Goal: Information Seeking & Learning: Compare options

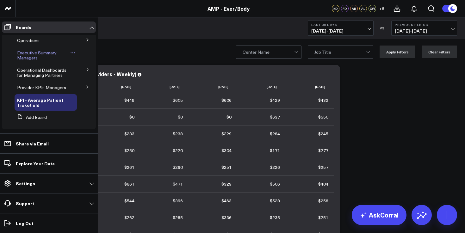
click at [28, 57] on span "Executive Summary Managers" at bounding box center [37, 55] width 40 height 11
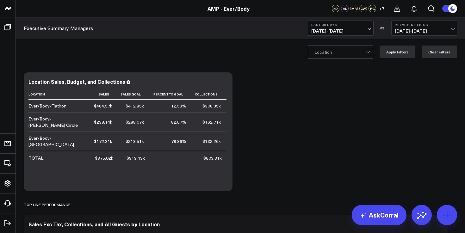
click at [371, 28] on button "Last 30 Days [DATE] - [DATE]" at bounding box center [341, 28] width 66 height 15
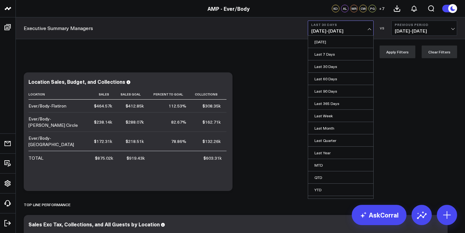
click at [333, 169] on link "MTD" at bounding box center [340, 165] width 65 height 12
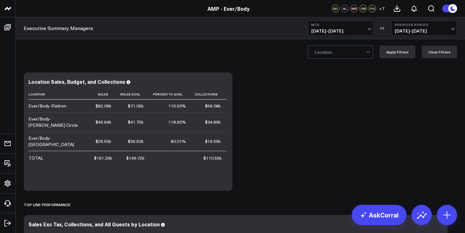
click at [415, 31] on span "[DATE] - [DATE]" at bounding box center [424, 30] width 59 height 5
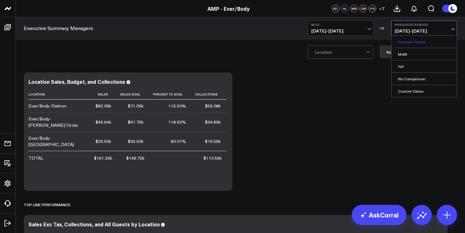
click at [413, 41] on link "Previous Period" at bounding box center [424, 42] width 65 height 12
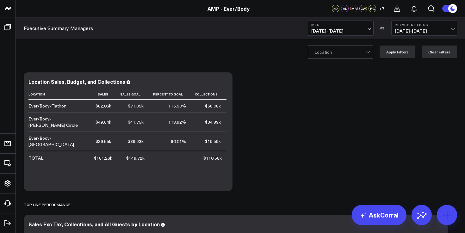
click at [416, 35] on button "Previous Period [DATE] - [DATE]" at bounding box center [425, 28] width 66 height 15
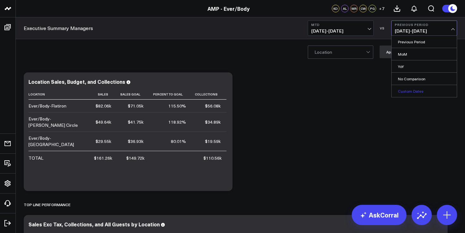
click at [411, 91] on link "Custom Dates" at bounding box center [424, 91] width 65 height 12
select select "8"
select select "2025"
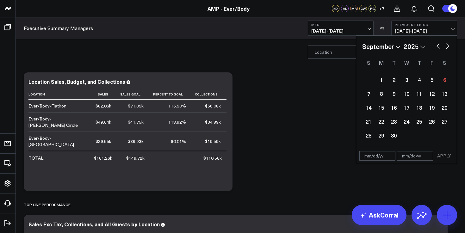
drag, startPoint x: 438, startPoint y: 49, endPoint x: 430, endPoint y: 52, distance: 8.4
click at [430, 52] on div "January February March April May June July August September October November [D…" at bounding box center [406, 92] width 89 height 101
click at [441, 47] on button "button" at bounding box center [438, 46] width 6 height 8
select select "7"
select select "2025"
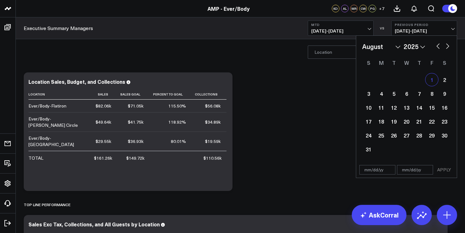
click at [432, 79] on div "1" at bounding box center [432, 79] width 13 height 13
type input "[DATE]"
select select "7"
select select "2025"
click at [396, 94] on div "5" at bounding box center [394, 93] width 13 height 13
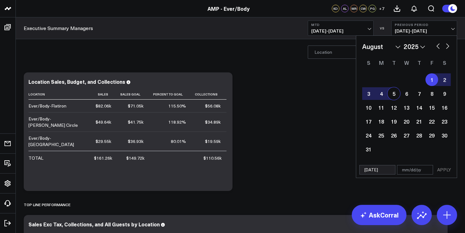
type input "[DATE]"
select select "7"
select select "2025"
click at [444, 173] on button "APPLY" at bounding box center [444, 169] width 19 height 9
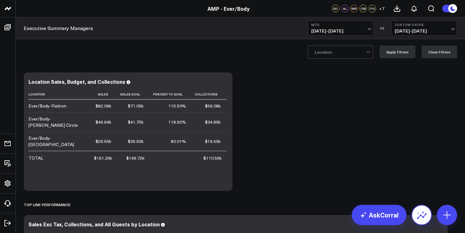
click at [419, 219] on icon at bounding box center [422, 215] width 10 height 10
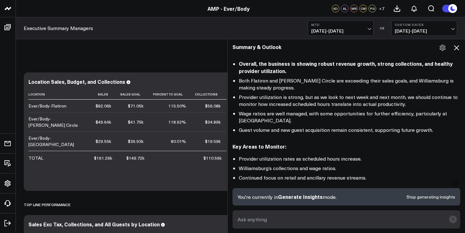
scroll to position [723, 0]
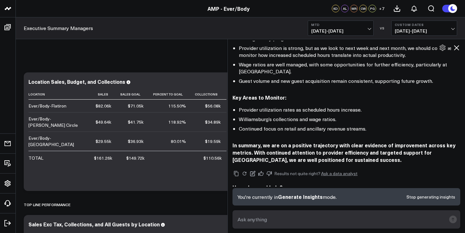
click at [286, 221] on textarea at bounding box center [341, 219] width 210 height 11
type textarea "august vs september"
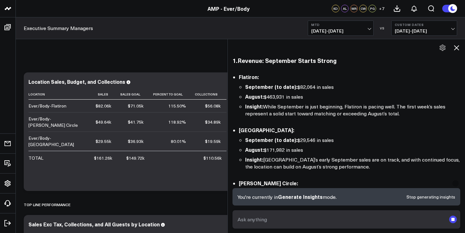
scroll to position [924, 0]
click at [288, 216] on textarea at bounding box center [341, 219] width 210 height 11
type textarea "flatiron august vs september mtd"
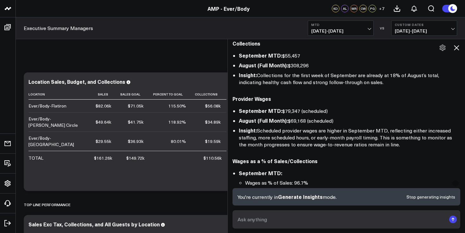
scroll to position [2026, 0]
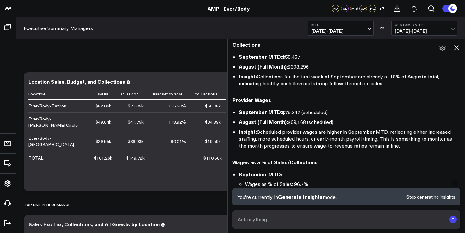
click at [279, 220] on textarea at bounding box center [341, 219] width 210 height 11
type textarea "same period flatiron august vs september"
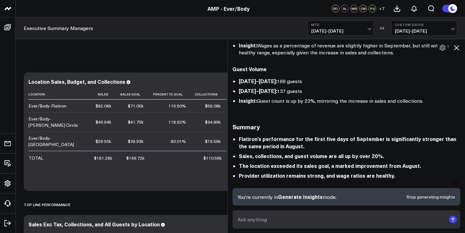
scroll to position [2868, 0]
